Goal: Information Seeking & Learning: Find specific fact

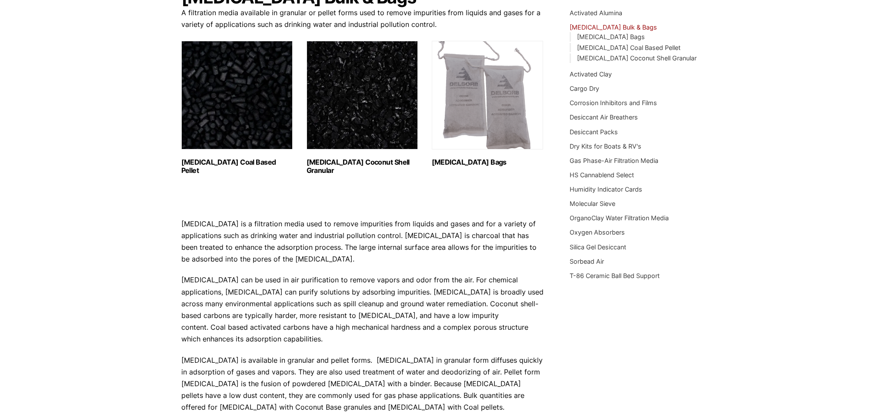
scroll to position [62, 0]
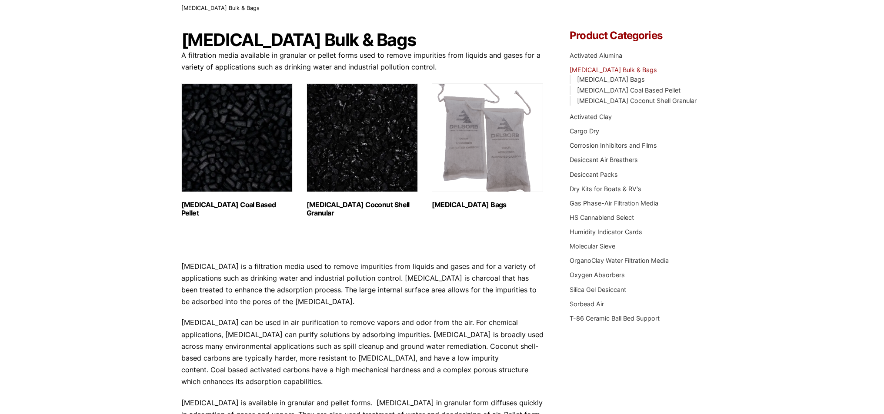
click at [479, 169] on img "Visit product category Activated Carbon Bags" at bounding box center [487, 137] width 111 height 109
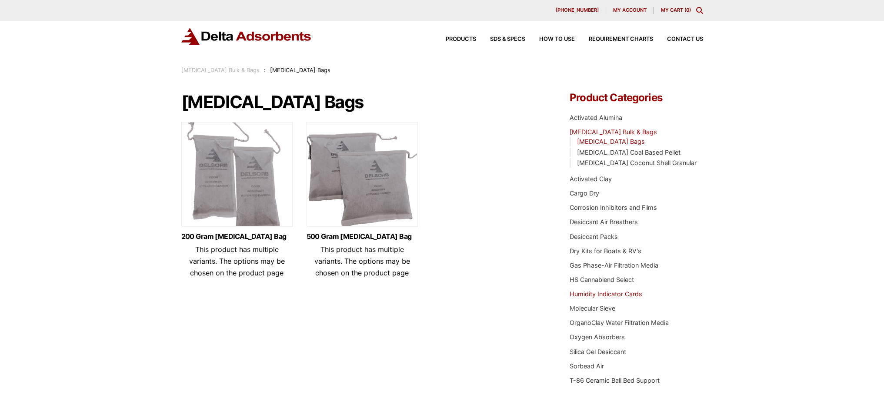
click at [599, 293] on link "Humidity Indicator Cards" at bounding box center [605, 293] width 73 height 7
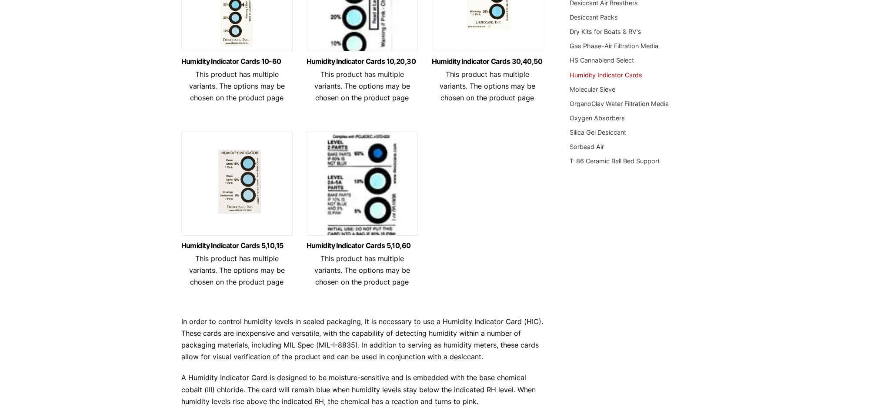
scroll to position [26, 0]
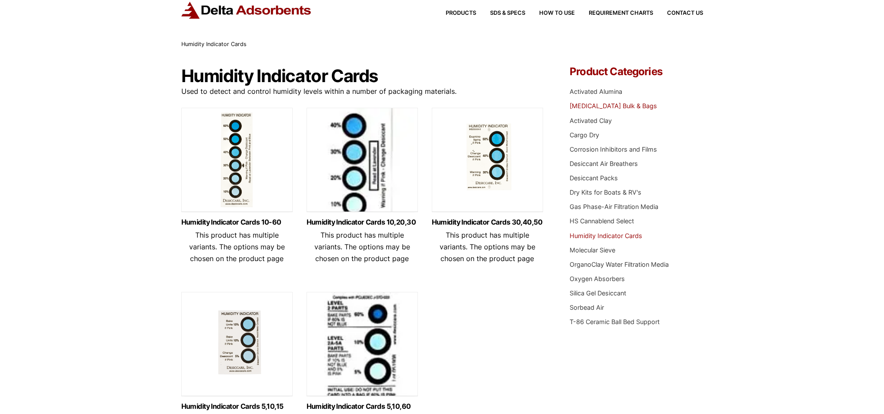
click at [598, 104] on link "[MEDICAL_DATA] Bulk & Bags" at bounding box center [612, 105] width 87 height 7
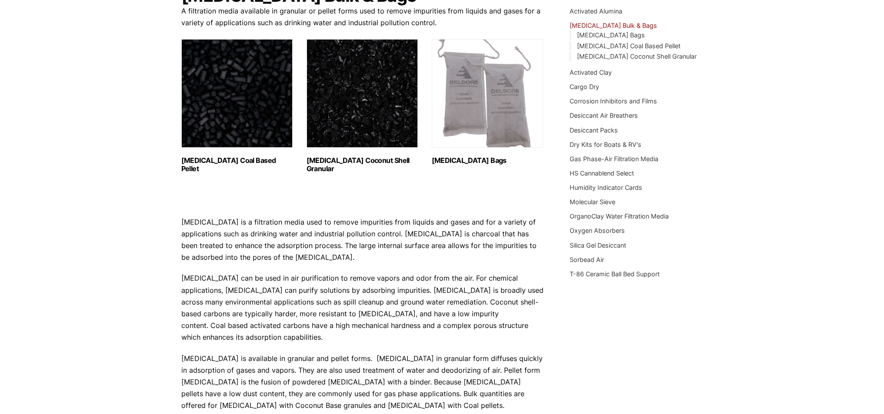
scroll to position [87, 0]
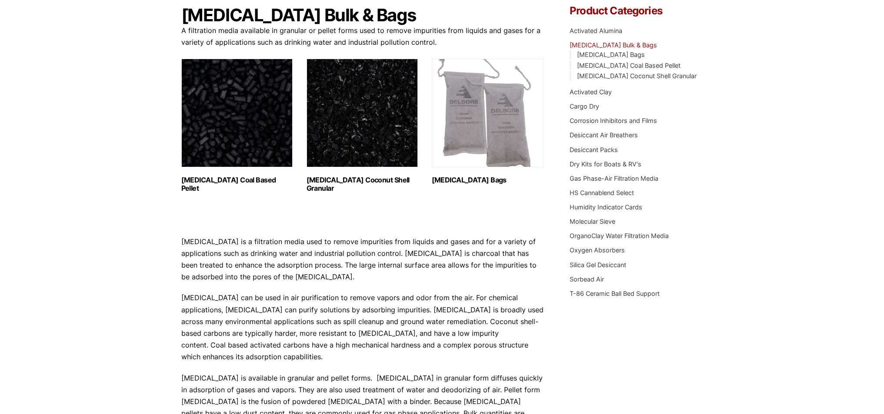
click at [491, 144] on img "Visit product category Activated Carbon Bags" at bounding box center [487, 113] width 111 height 109
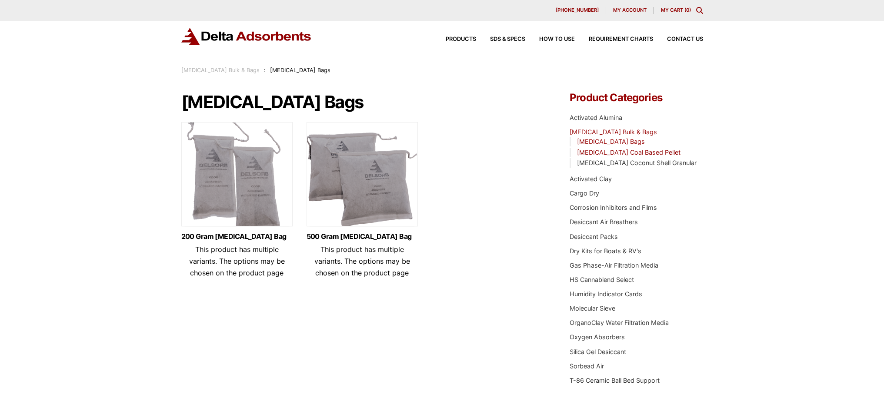
click at [600, 154] on link "Activated Carbon Coal Based Pellet" at bounding box center [628, 152] width 103 height 7
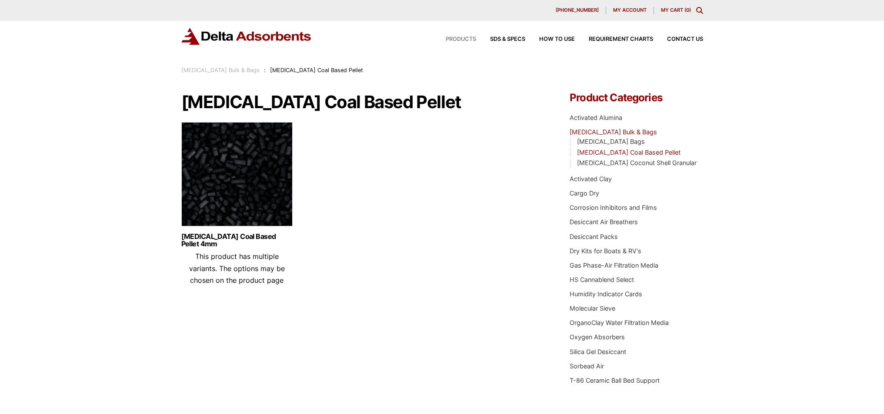
click at [462, 39] on span "Products" at bounding box center [460, 40] width 30 height 6
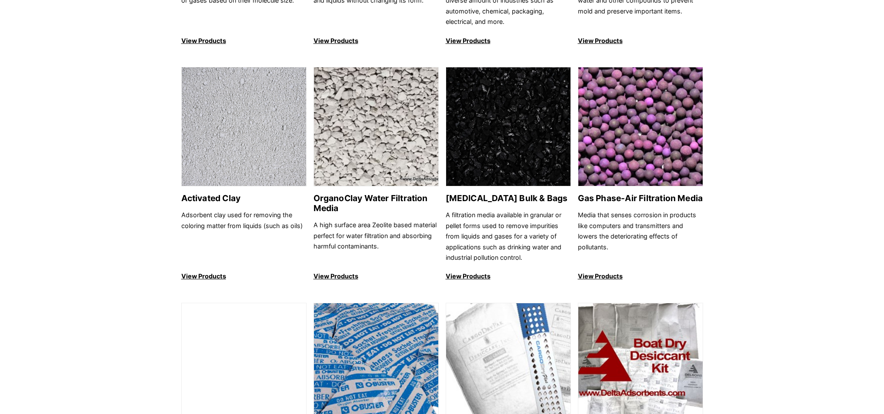
scroll to position [217, 0]
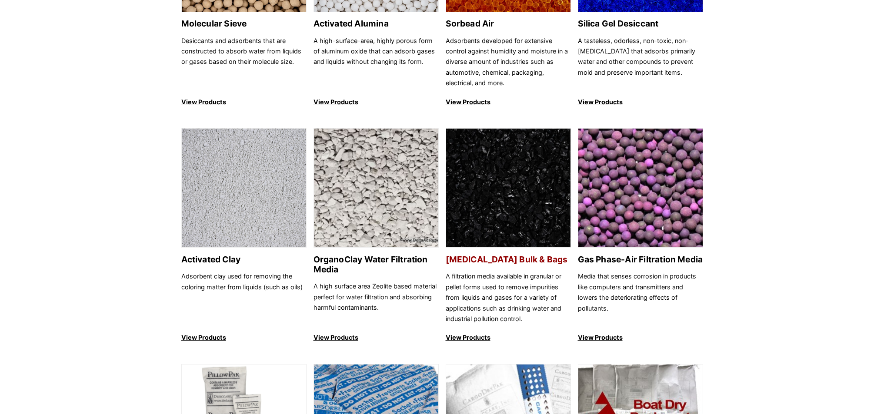
click at [464, 334] on p "View Products" at bounding box center [507, 337] width 125 height 10
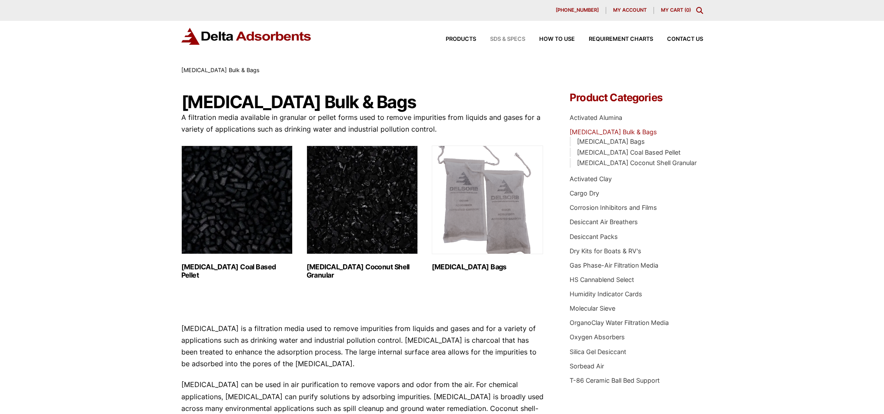
click at [508, 37] on span "SDS & SPECS" at bounding box center [507, 40] width 35 height 6
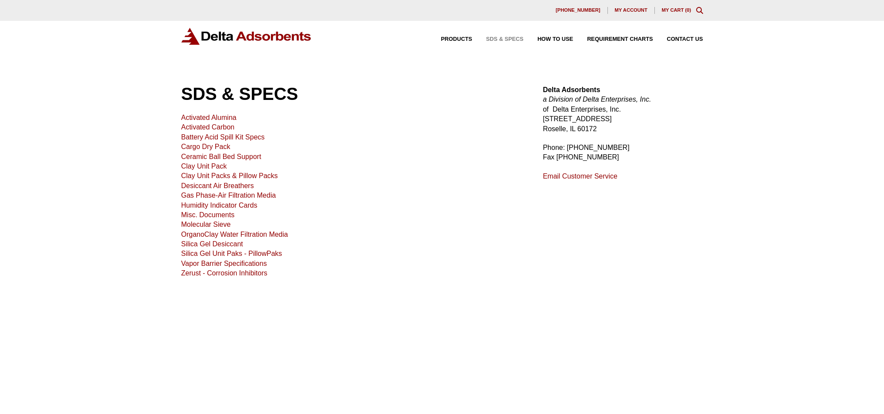
click at [229, 125] on link "Activated Carbon" at bounding box center [207, 126] width 53 height 7
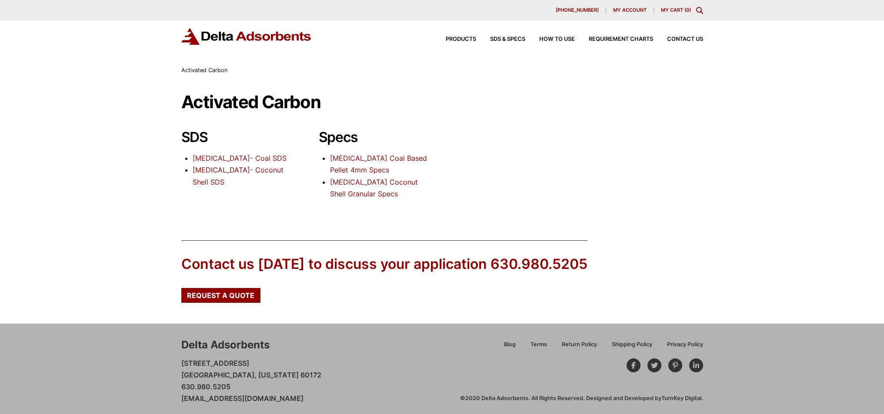
click at [371, 168] on link "Activated Carbon Coal Based Pellet 4mm Specs" at bounding box center [378, 164] width 97 height 20
